Goal: Check status: Check status

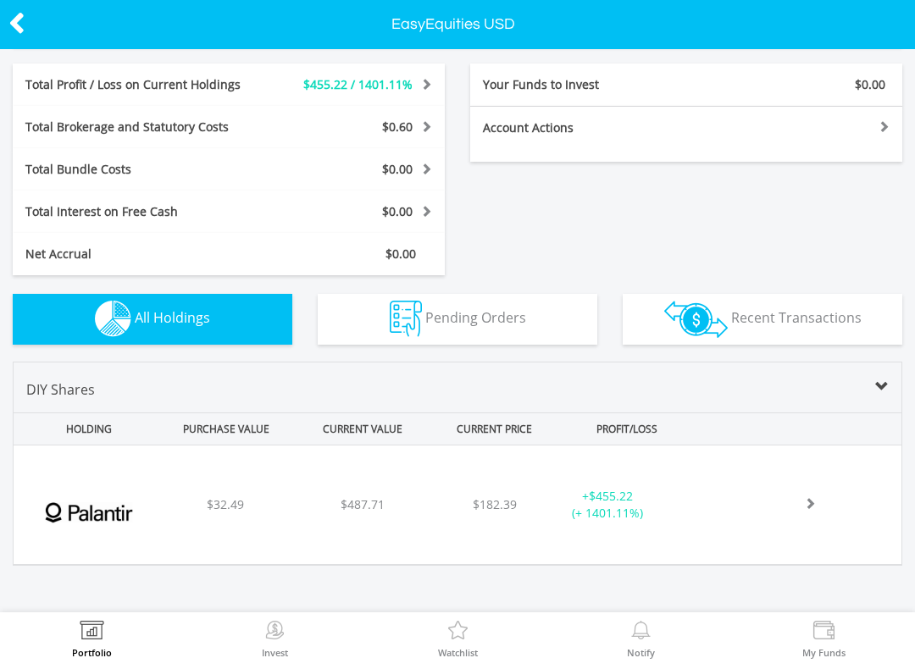
scroll to position [296, 0]
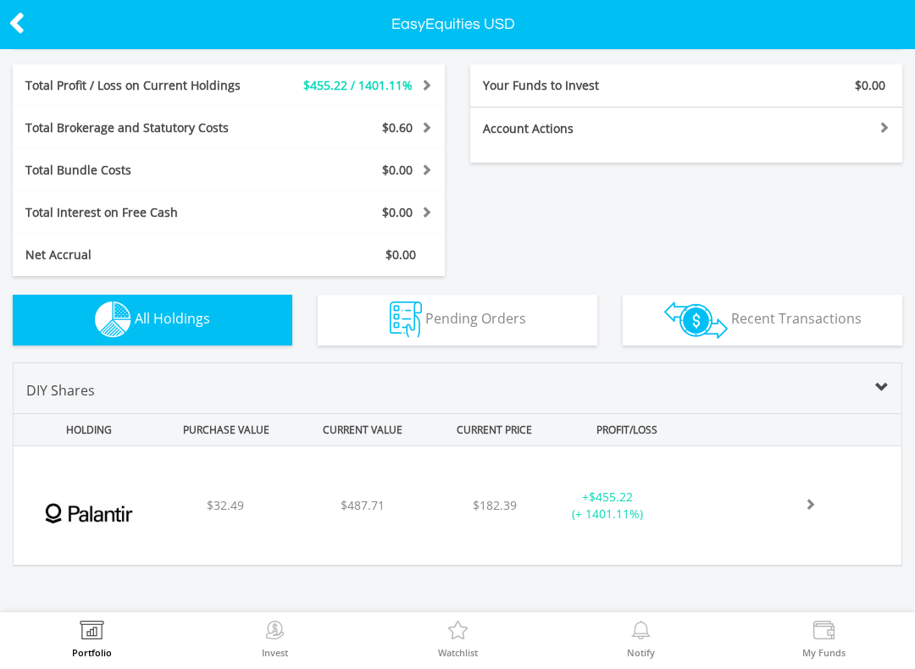
click at [312, 511] on div "$487.71" at bounding box center [362, 505] width 133 height 17
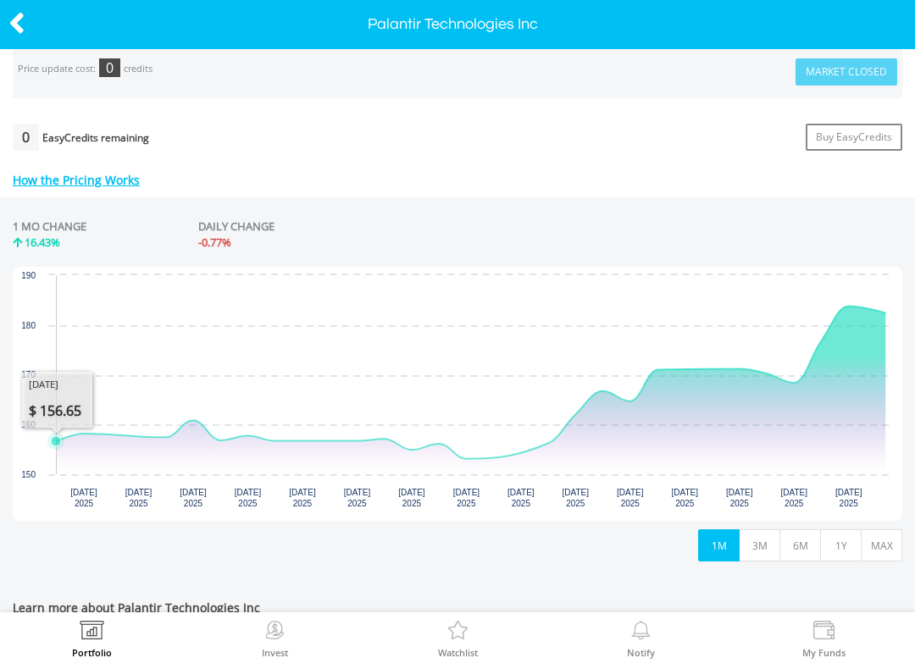
scroll to position [641, 0]
click at [11, 27] on icon at bounding box center [16, 23] width 17 height 33
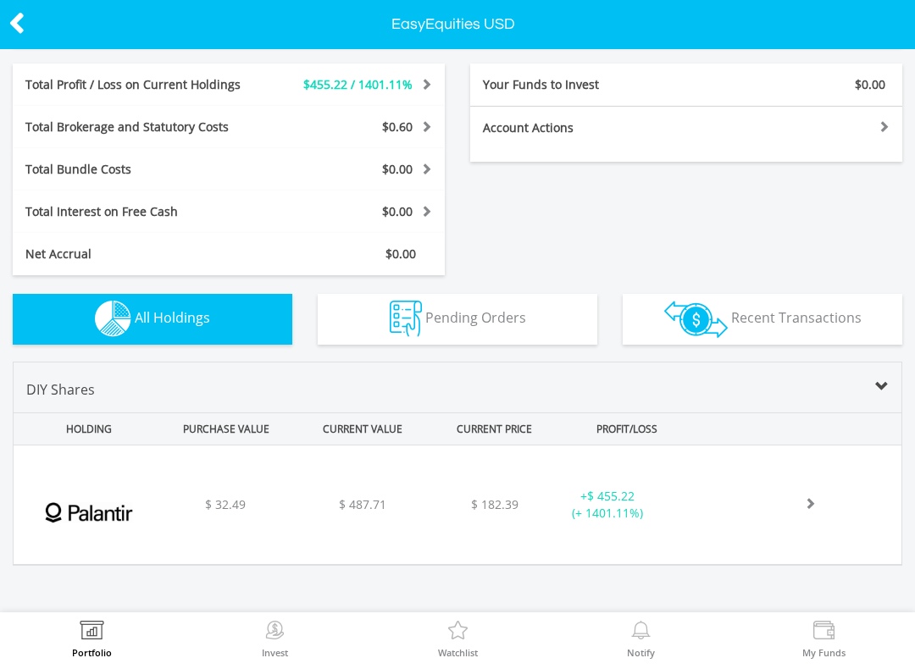
scroll to position [297, 0]
click at [11, 29] on icon at bounding box center [16, 23] width 17 height 33
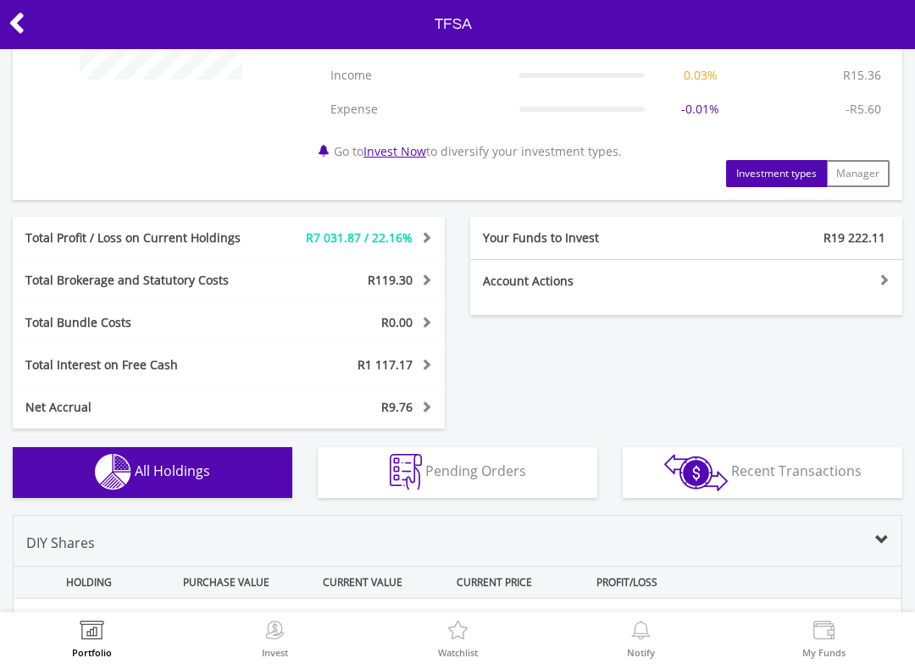
scroll to position [244, 0]
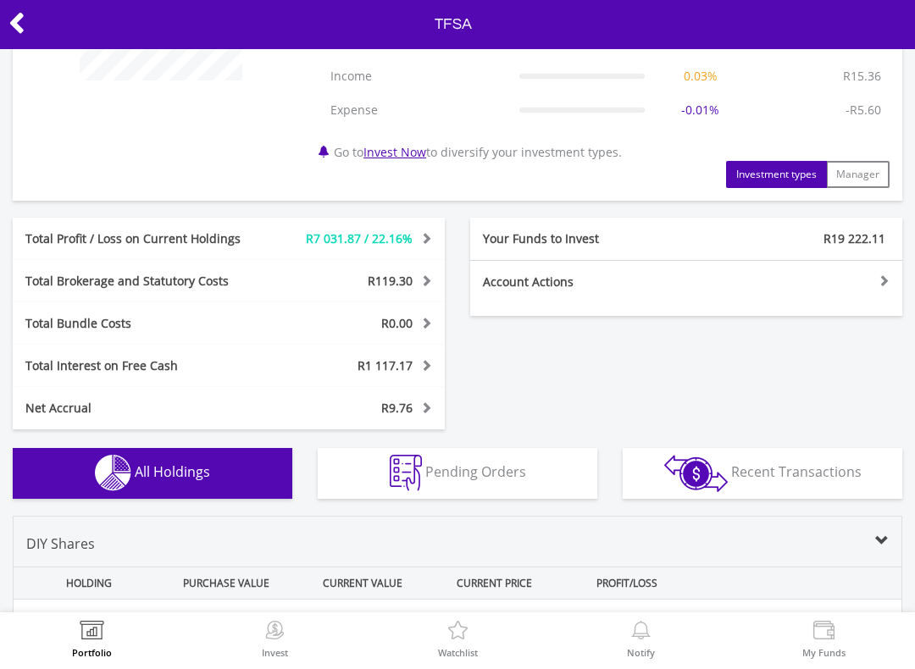
click at [19, 29] on icon at bounding box center [16, 23] width 17 height 33
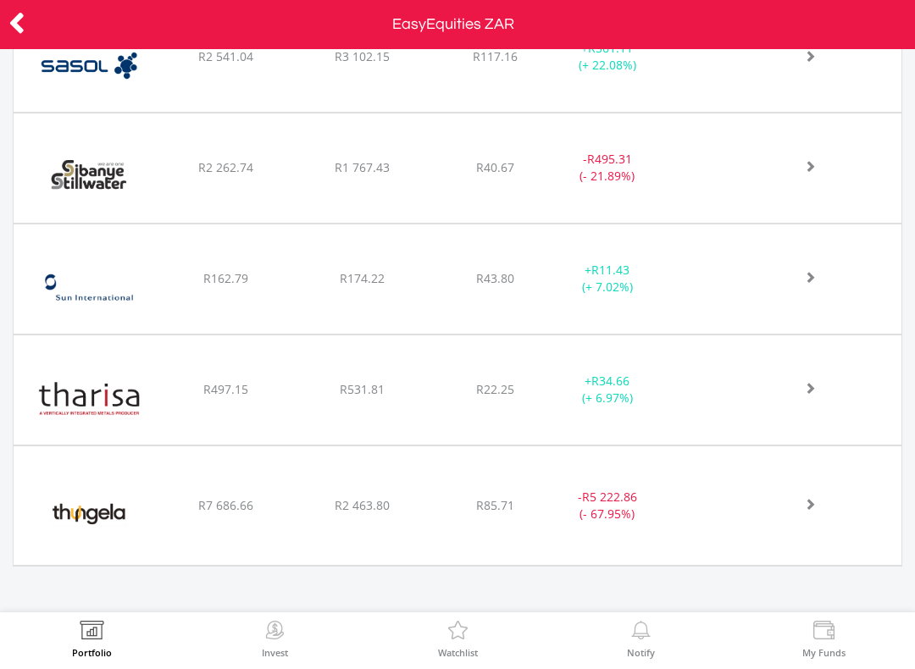
scroll to position [3223, 0]
click at [181, 179] on div "﻿ Sibanye Stillwater Limited R2 262.74 R1 767.43 R40.67 - R495.31 (- 21.89%)" at bounding box center [458, 168] width 888 height 109
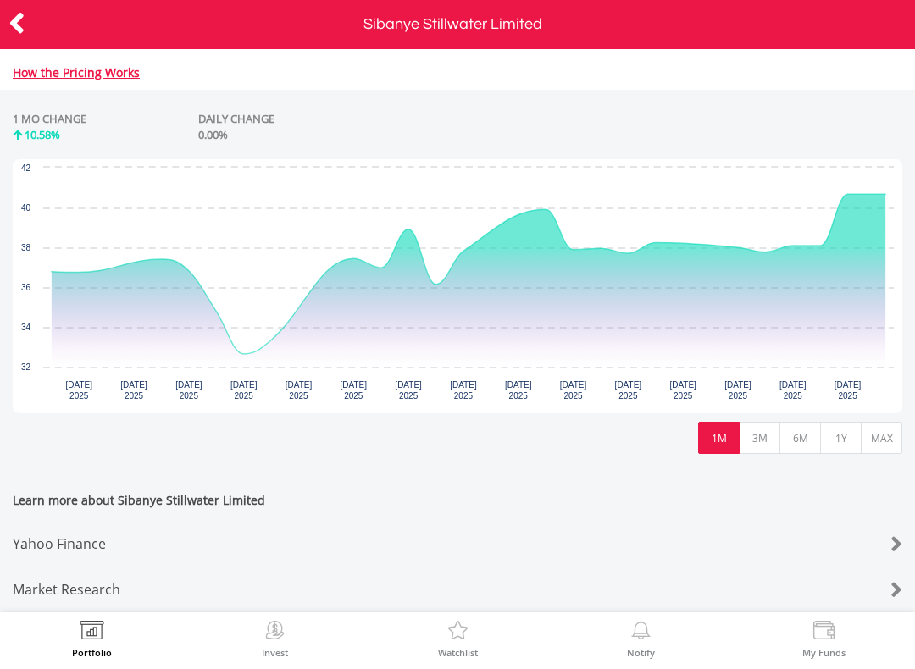
scroll to position [756, 0]
click at [759, 441] on button "3M" at bounding box center [760, 438] width 42 height 32
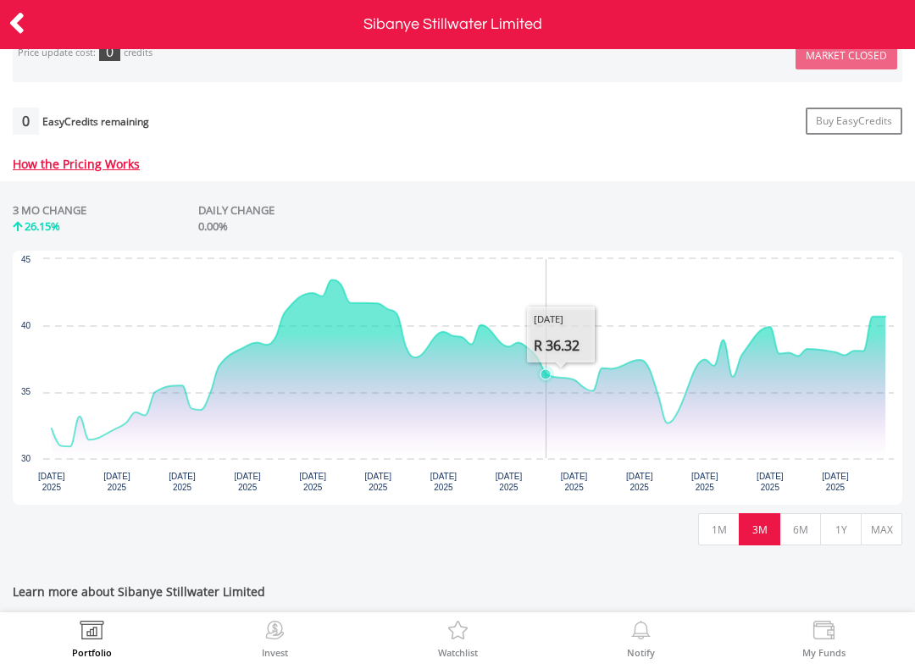
scroll to position [670, 0]
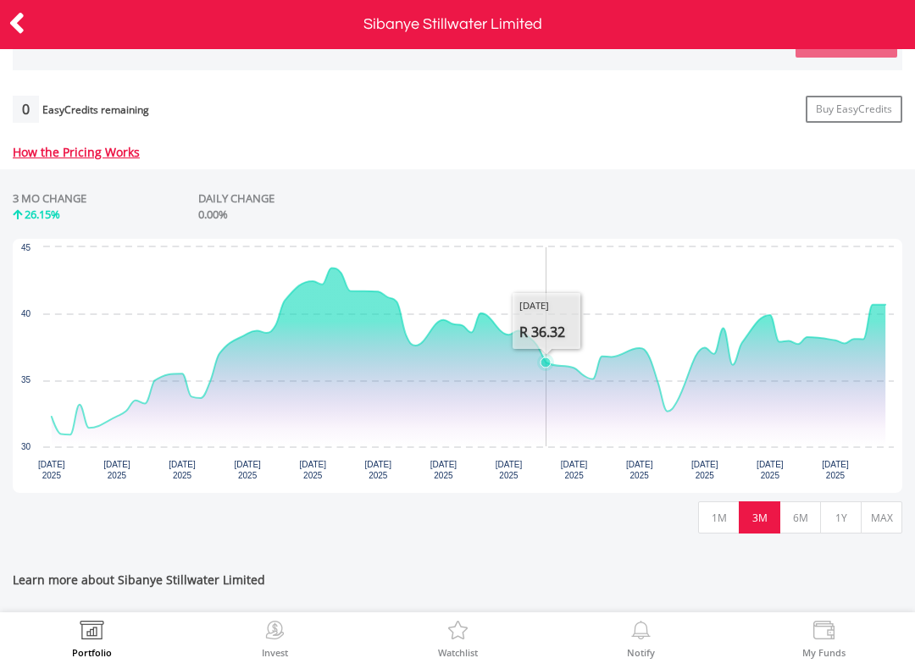
click at [791, 530] on button "6M" at bounding box center [801, 518] width 42 height 32
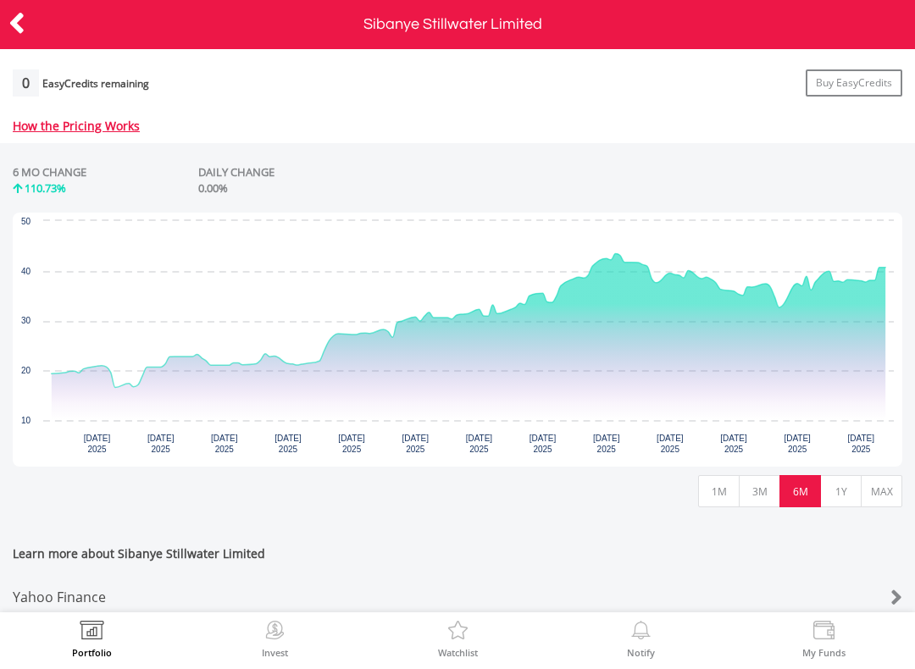
scroll to position [699, 0]
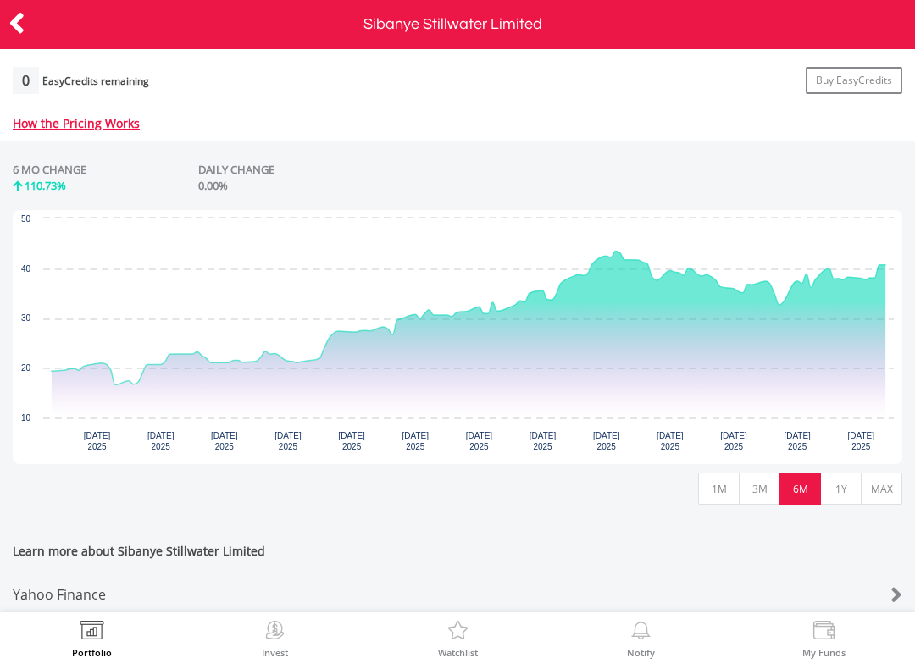
click at [839, 493] on button "1Y" at bounding box center [841, 489] width 42 height 32
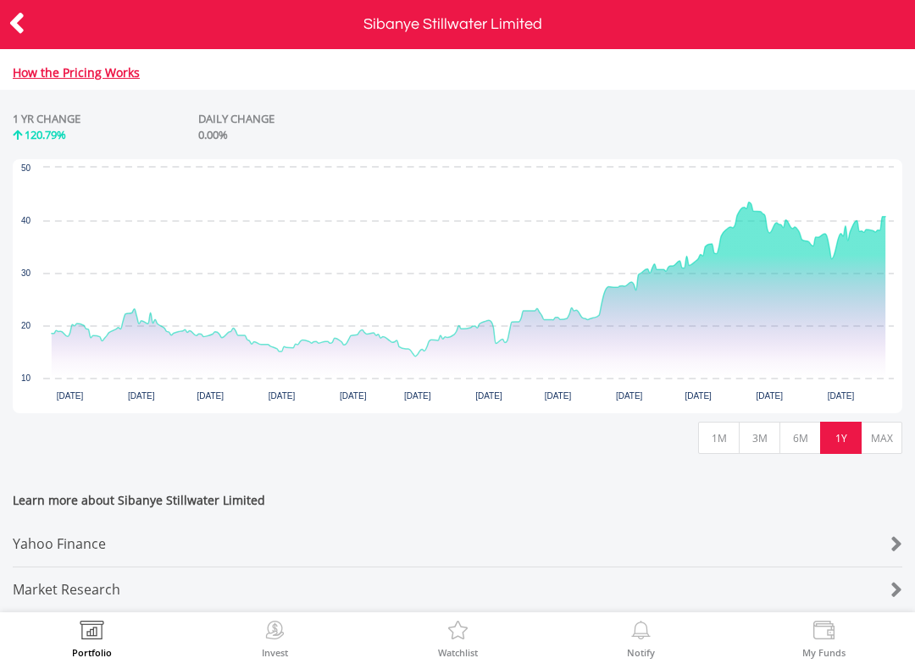
scroll to position [760, 0]
click at [878, 425] on button "MAX" at bounding box center [882, 438] width 42 height 32
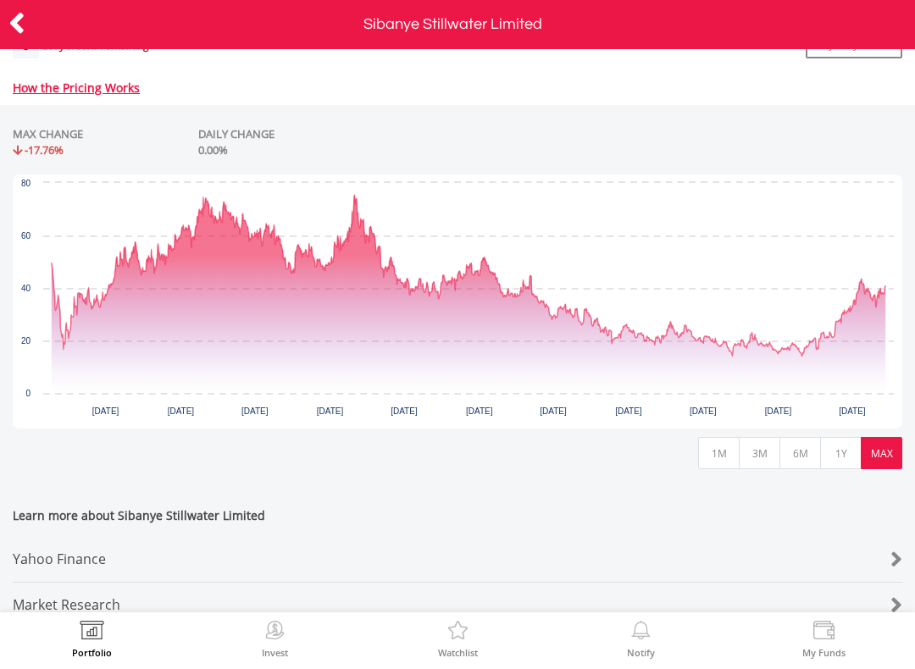
scroll to position [730, 0]
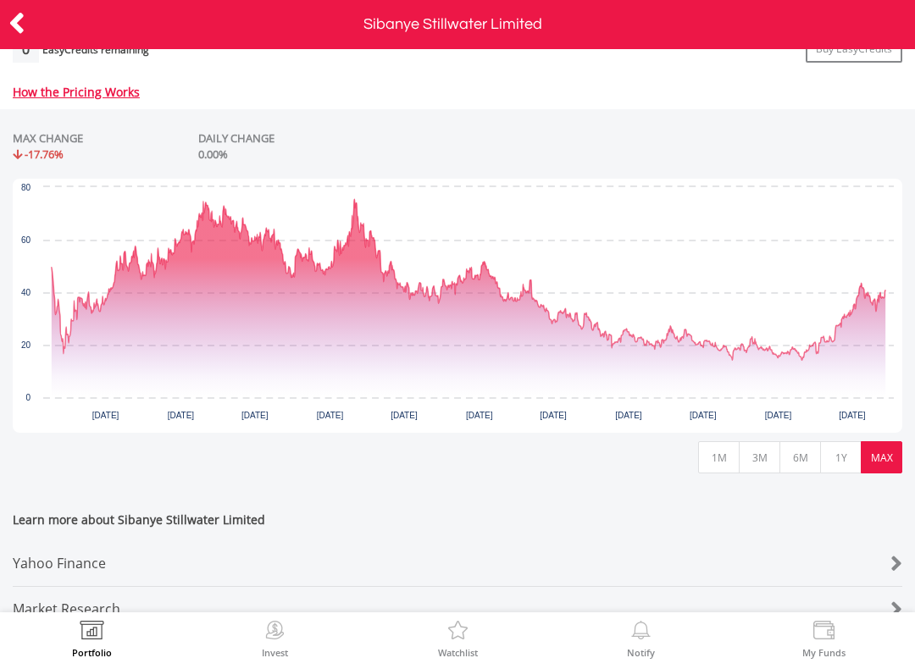
click at [714, 461] on button "1M" at bounding box center [719, 457] width 42 height 32
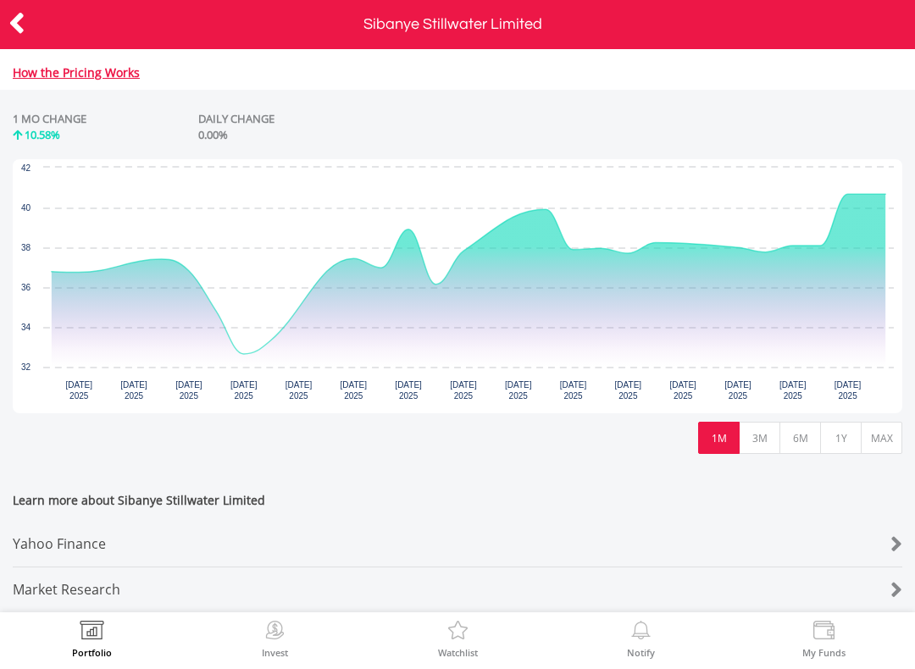
scroll to position [760, 0]
click at [12, 27] on icon at bounding box center [16, 23] width 17 height 33
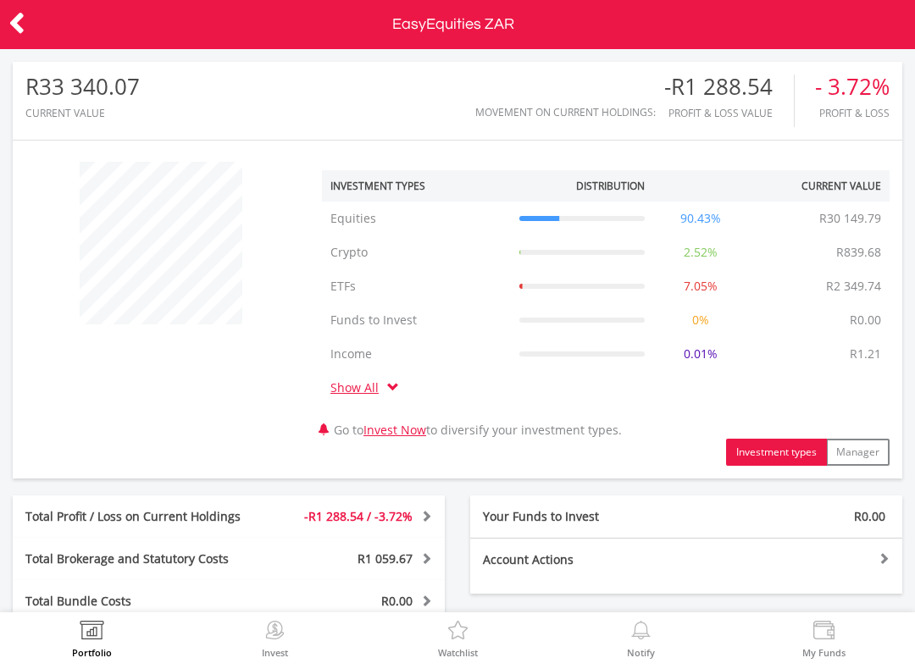
scroll to position [163, 297]
